Goal: Find specific page/section: Find specific page/section

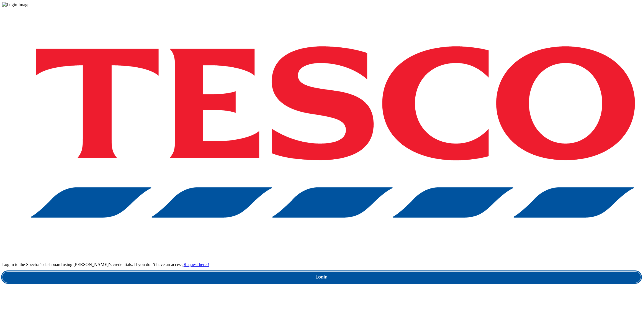
click at [484, 271] on link "Login" at bounding box center [321, 276] width 638 height 11
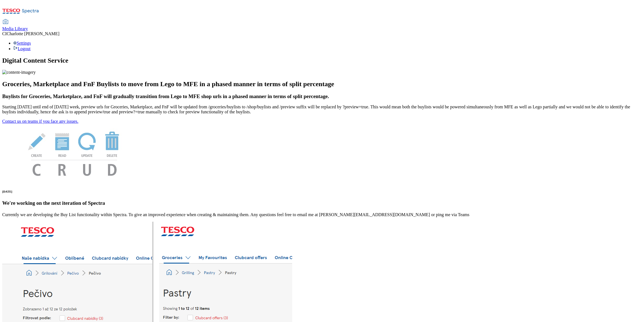
click at [28, 26] on span "Media Library" at bounding box center [15, 28] width 26 height 5
select select "clubcard-boost-[GEOGRAPHIC_DATA]"
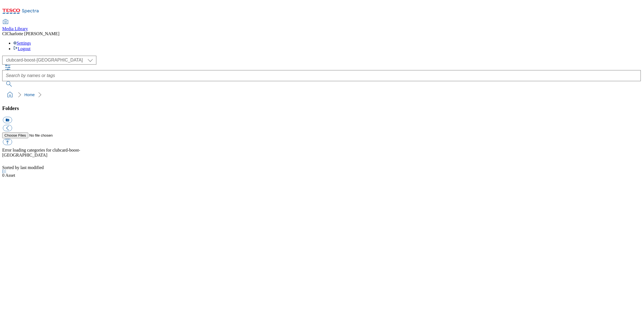
click at [45, 56] on div "( optional ) Clubcard Boost UK Clubcard Marketing Clubcard ROI clubcard-boost-u…" at bounding box center [321, 71] width 638 height 31
click at [45, 56] on div "( optional ) Clubcard Boost UK Clubcard Marketing Clubcard ROI clubcard-boost-u…" at bounding box center [321, 60] width 638 height 9
click at [45, 56] on select "Clubcard Boost UK Clubcard Marketing Clubcard ROI clubcard-boost-uk Dotcom [GEO…" at bounding box center [49, 60] width 94 height 9
click at [4, 56] on select "Clubcard Boost UK Clubcard Marketing Clubcard ROI clubcard-boost-uk Dotcom [GEO…" at bounding box center [49, 60] width 94 height 9
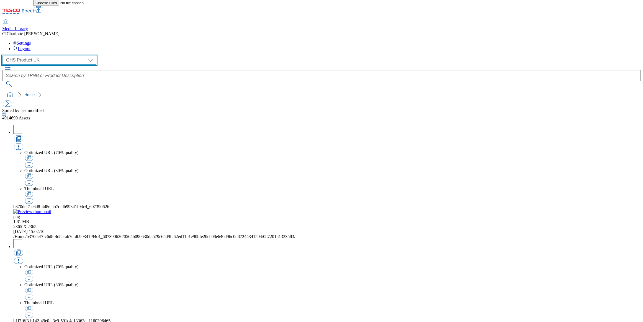
click at [38, 56] on select "Clubcard Boost UK Clubcard Marketing Clubcard ROI clubcard-boost-uk Dotcom [GEO…" at bounding box center [49, 60] width 94 height 9
click at [4, 56] on select "Clubcard Boost UK Clubcard Marketing Clubcard ROI clubcard-boost-uk Dotcom [GEO…" at bounding box center [49, 60] width 94 height 9
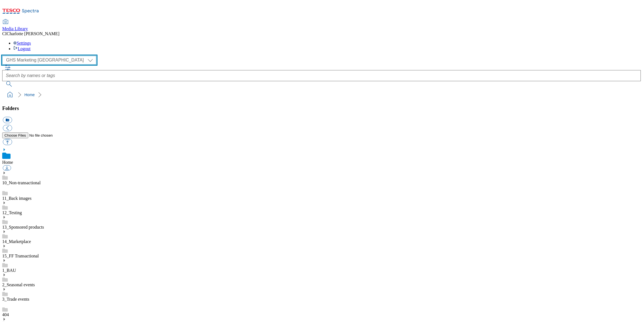
scroll to position [0, 0]
click at [39, 56] on select "Clubcard Boost UK Clubcard Marketing Clubcard ROI clubcard-boost-uk Dotcom [GEO…" at bounding box center [49, 60] width 94 height 9
select select "flare-ghs"
click at [4, 56] on select "Clubcard Boost UK Clubcard Marketing Clubcard ROI clubcard-boost-uk Dotcom [GEO…" at bounding box center [49, 60] width 94 height 9
